Goal: Task Accomplishment & Management: Use online tool/utility

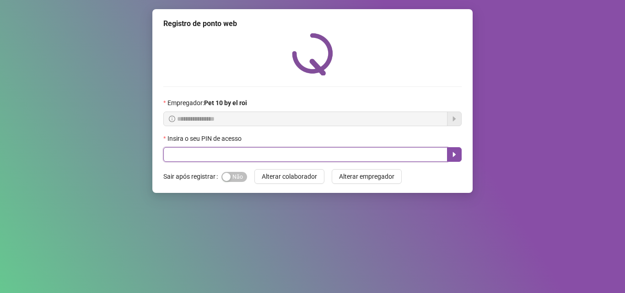
click at [244, 161] on input "text" at bounding box center [305, 154] width 284 height 15
type input "*****"
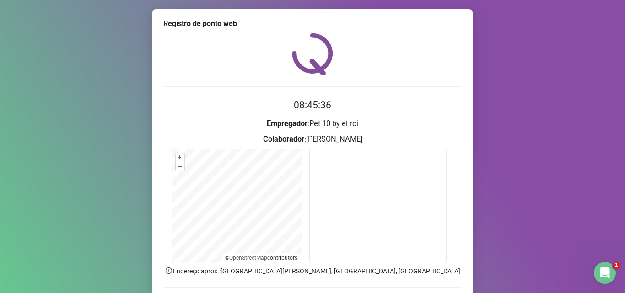
scroll to position [46, 0]
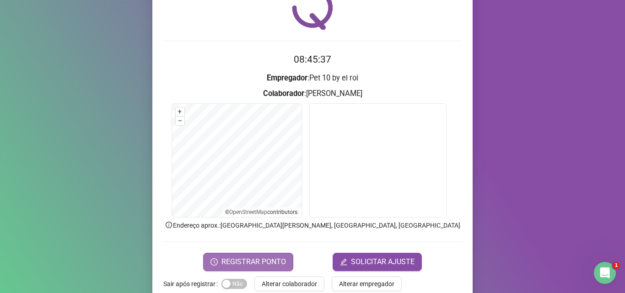
click at [265, 258] on span "REGISTRAR PONTO" at bounding box center [253, 262] width 64 height 11
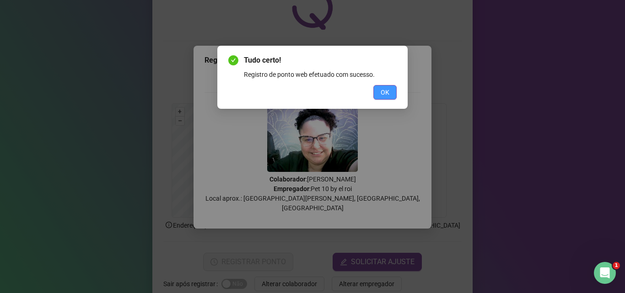
click at [379, 91] on button "OK" at bounding box center [384, 92] width 23 height 15
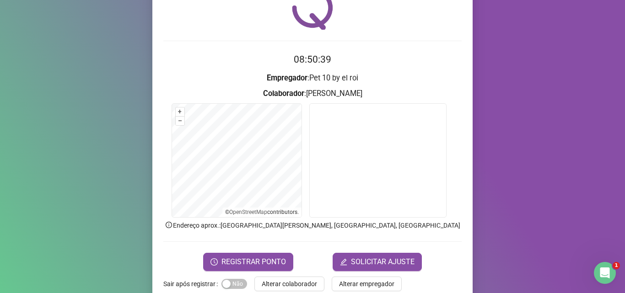
scroll to position [64, 0]
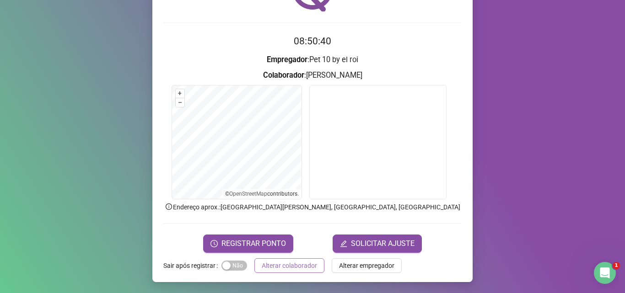
click at [285, 261] on span "Alterar colaborador" at bounding box center [289, 266] width 55 height 10
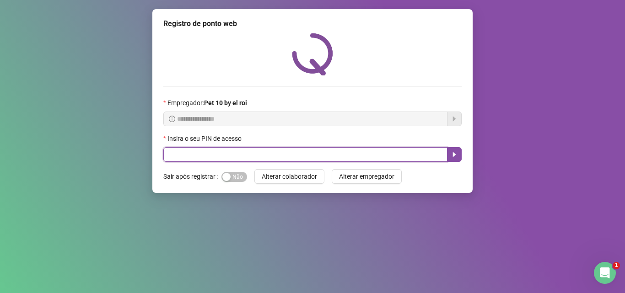
click at [311, 155] on input "text" at bounding box center [305, 154] width 284 height 15
type input "*****"
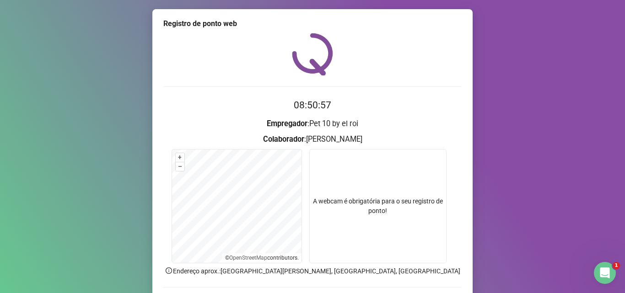
scroll to position [64, 0]
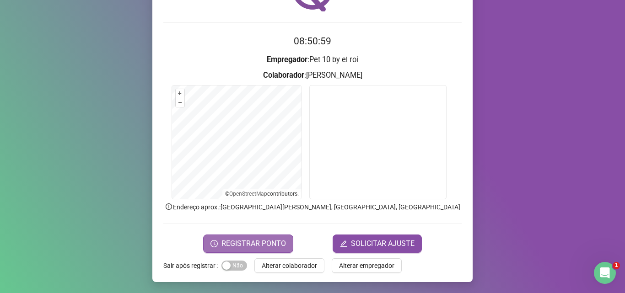
click at [277, 239] on span "REGISTRAR PONTO" at bounding box center [253, 243] width 64 height 11
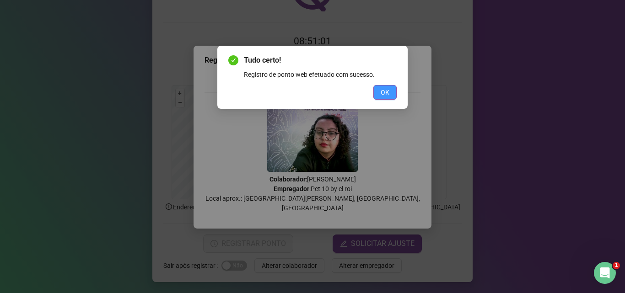
click at [384, 91] on span "OK" at bounding box center [385, 92] width 9 height 10
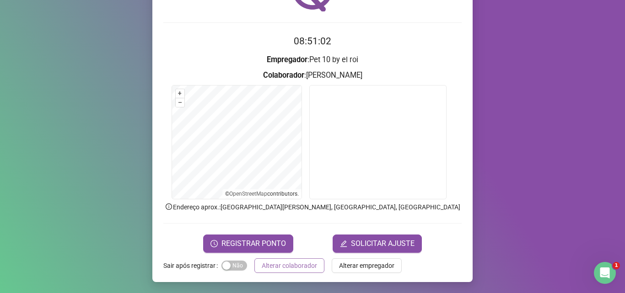
click at [290, 268] on span "Alterar colaborador" at bounding box center [289, 266] width 55 height 10
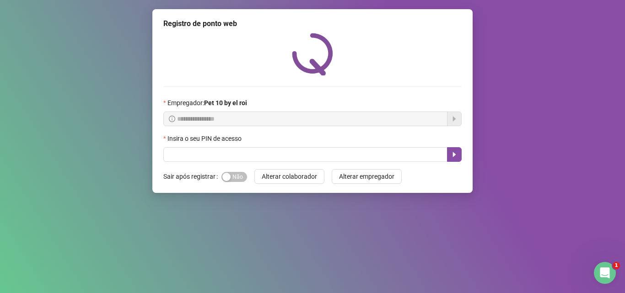
scroll to position [0, 0]
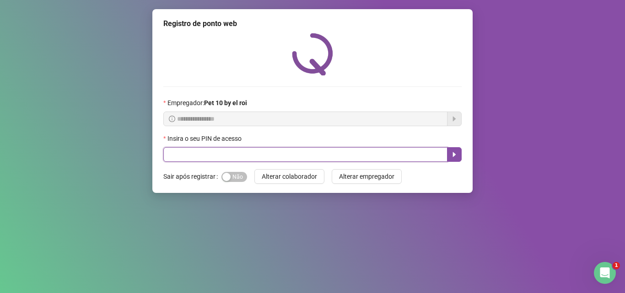
click at [264, 157] on input "text" at bounding box center [305, 154] width 284 height 15
type input "*****"
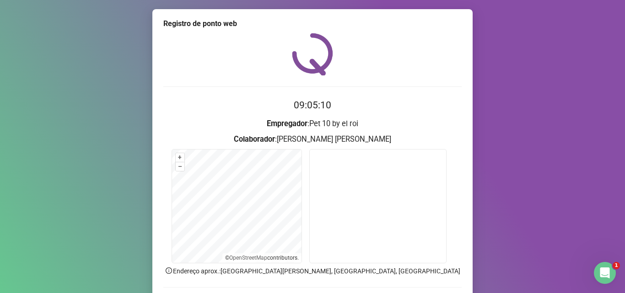
scroll to position [46, 0]
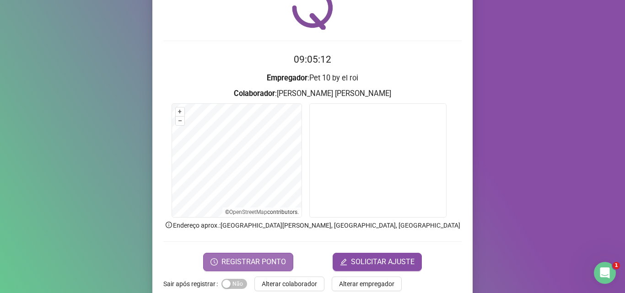
click at [243, 265] on span "REGISTRAR PONTO" at bounding box center [253, 262] width 64 height 11
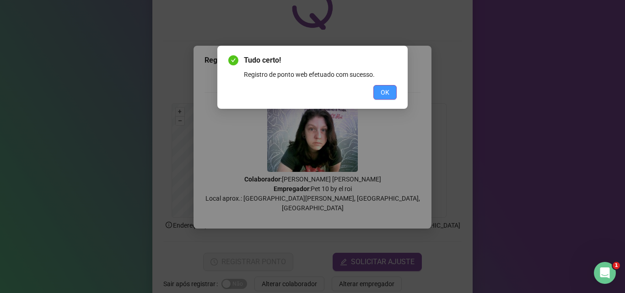
click at [391, 91] on button "OK" at bounding box center [384, 92] width 23 height 15
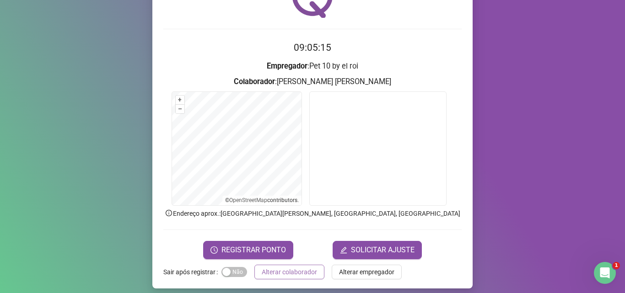
scroll to position [64, 0]
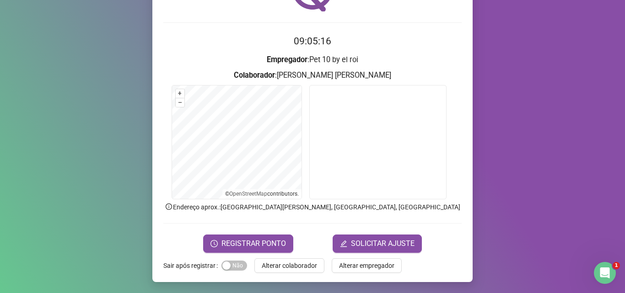
click at [302, 269] on span "Alterar colaborador" at bounding box center [289, 266] width 55 height 10
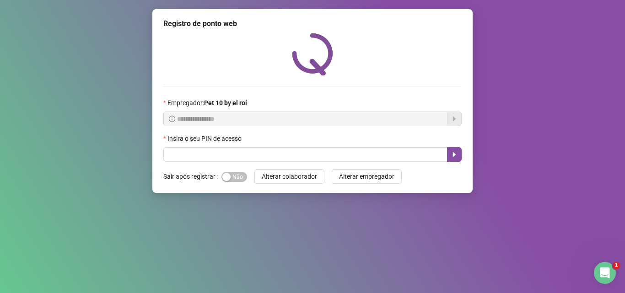
scroll to position [0, 0]
